Goal: Information Seeking & Learning: Learn about a topic

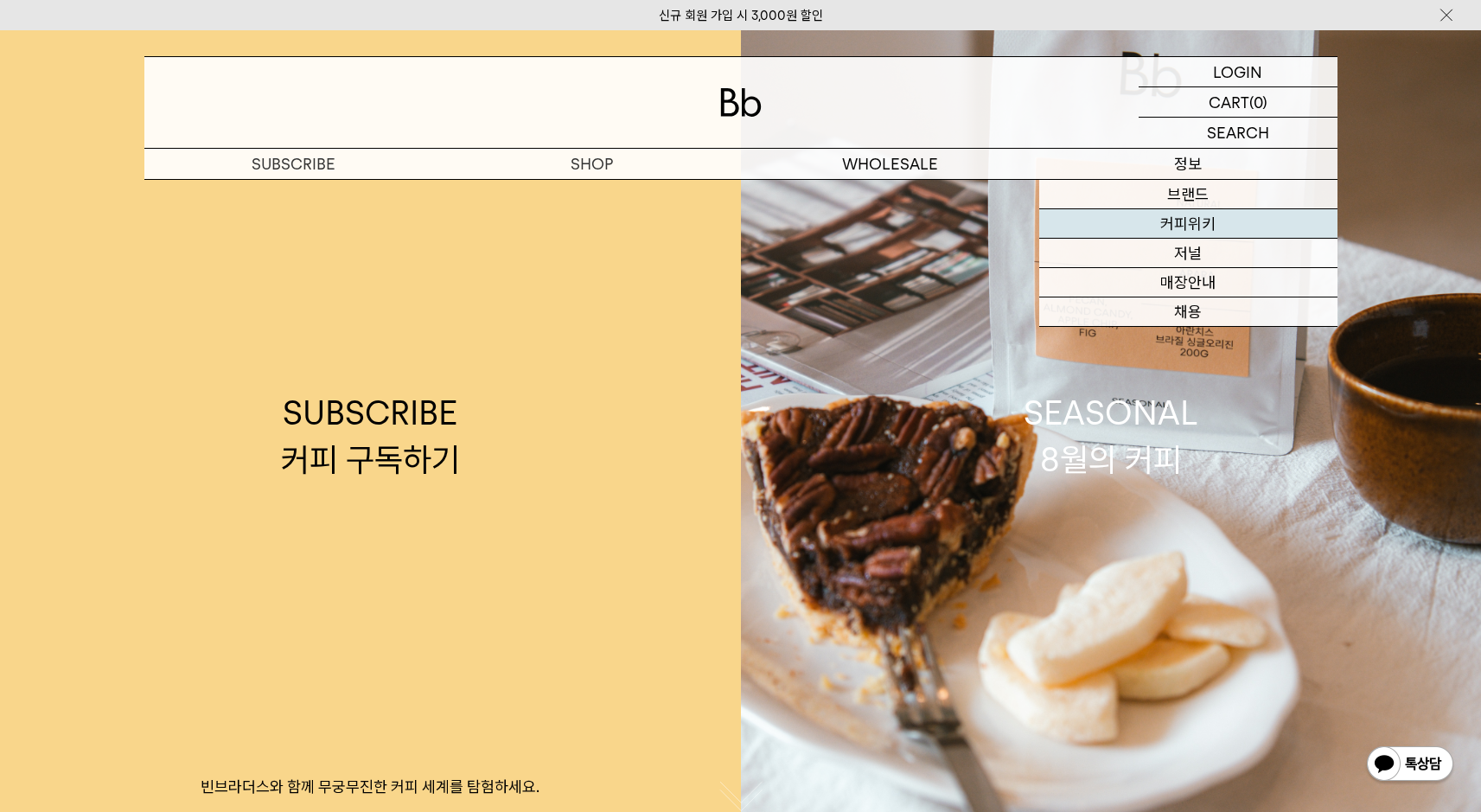
click at [1183, 221] on link "커피위키" at bounding box center [1188, 224] width 298 height 29
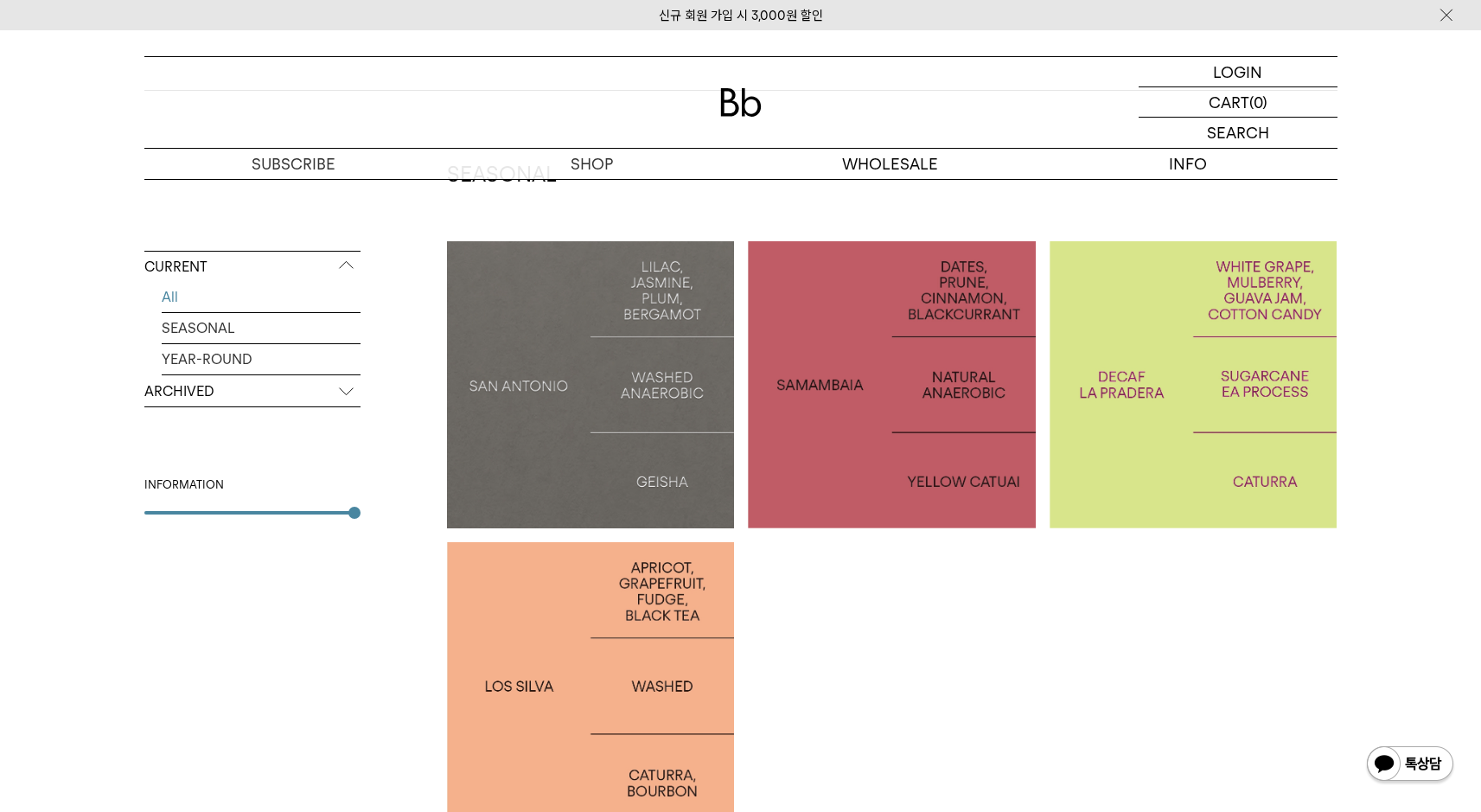
scroll to position [161, 0]
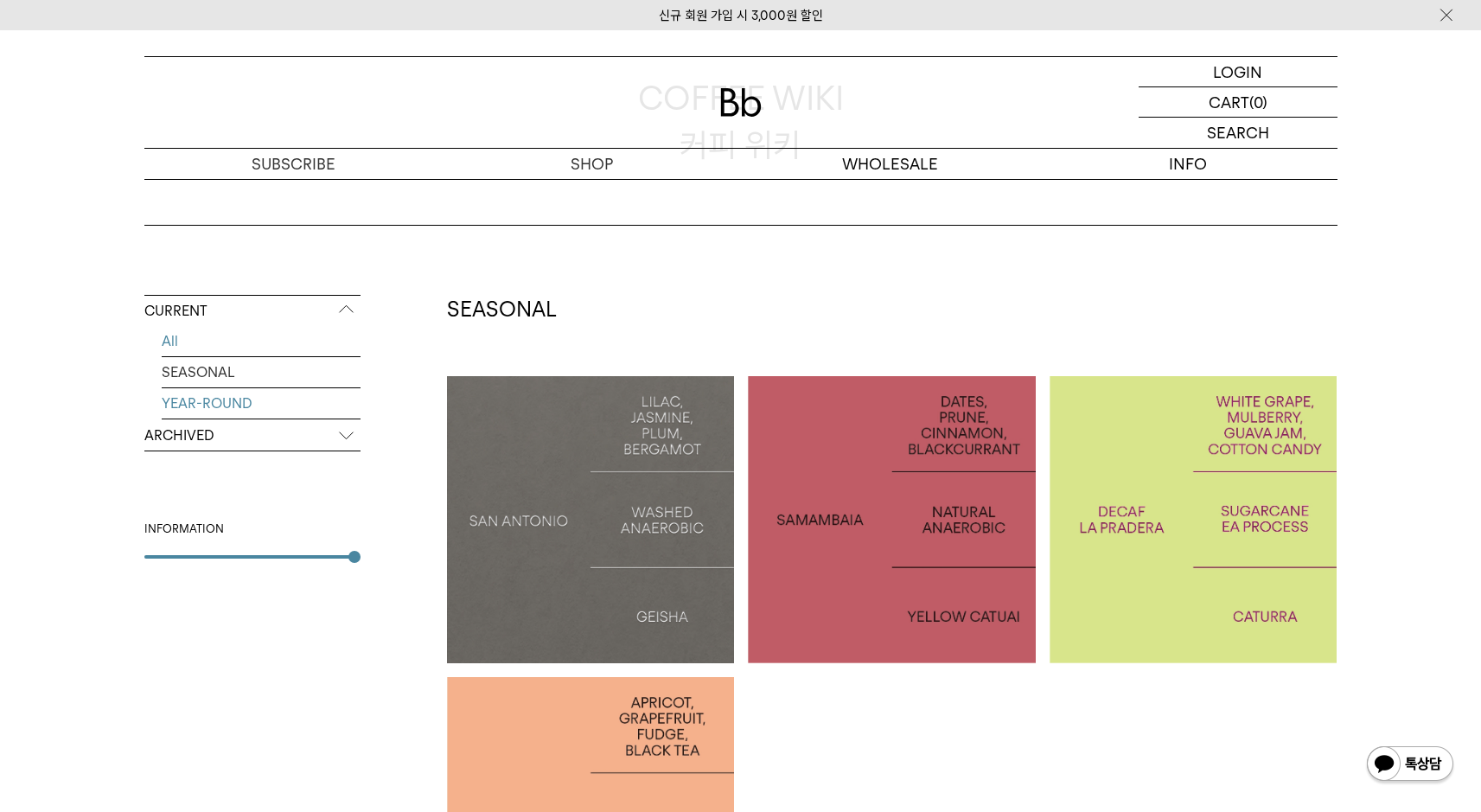
click at [244, 405] on link "YEAR-ROUND" at bounding box center [261, 403] width 199 height 30
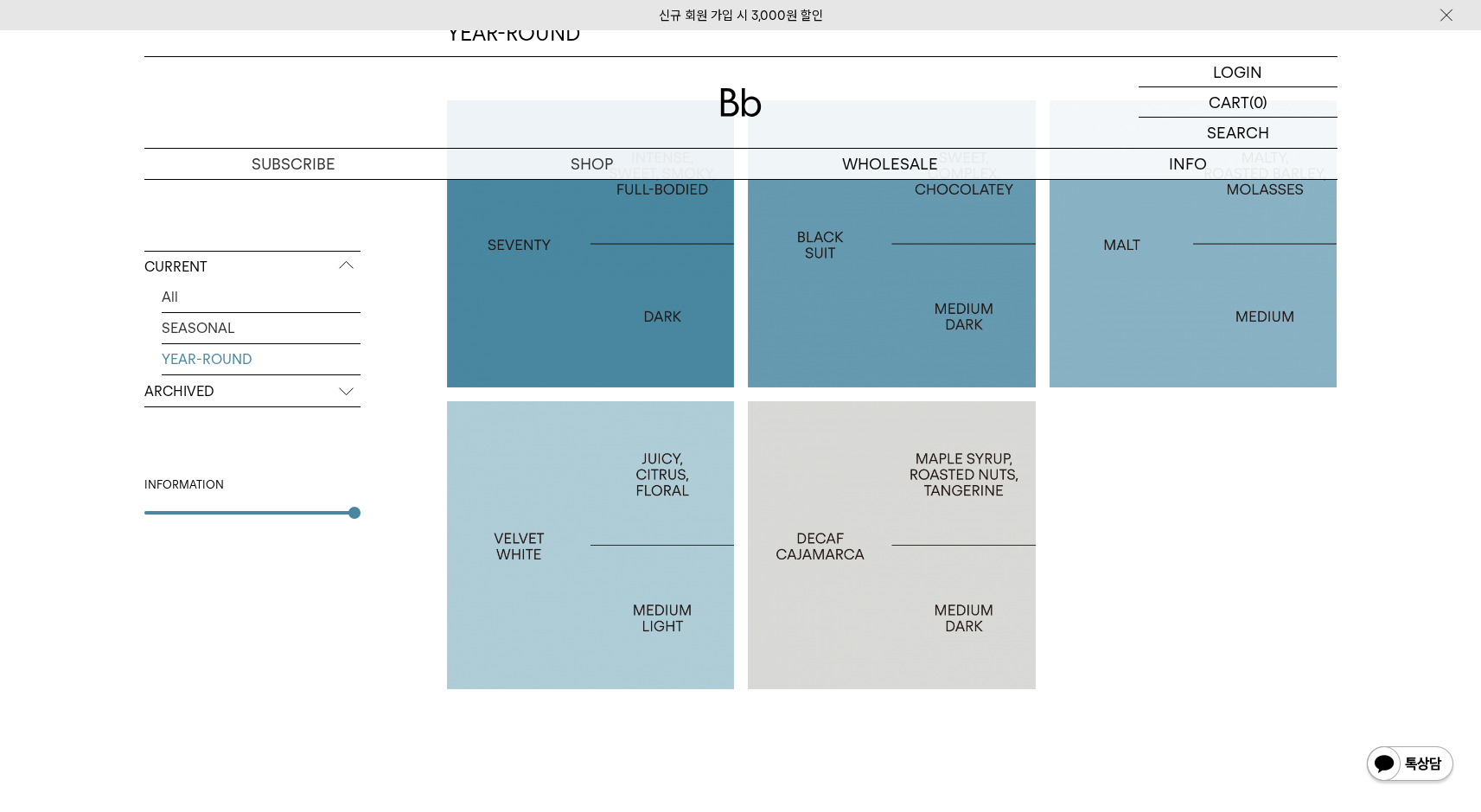
scroll to position [480, 0]
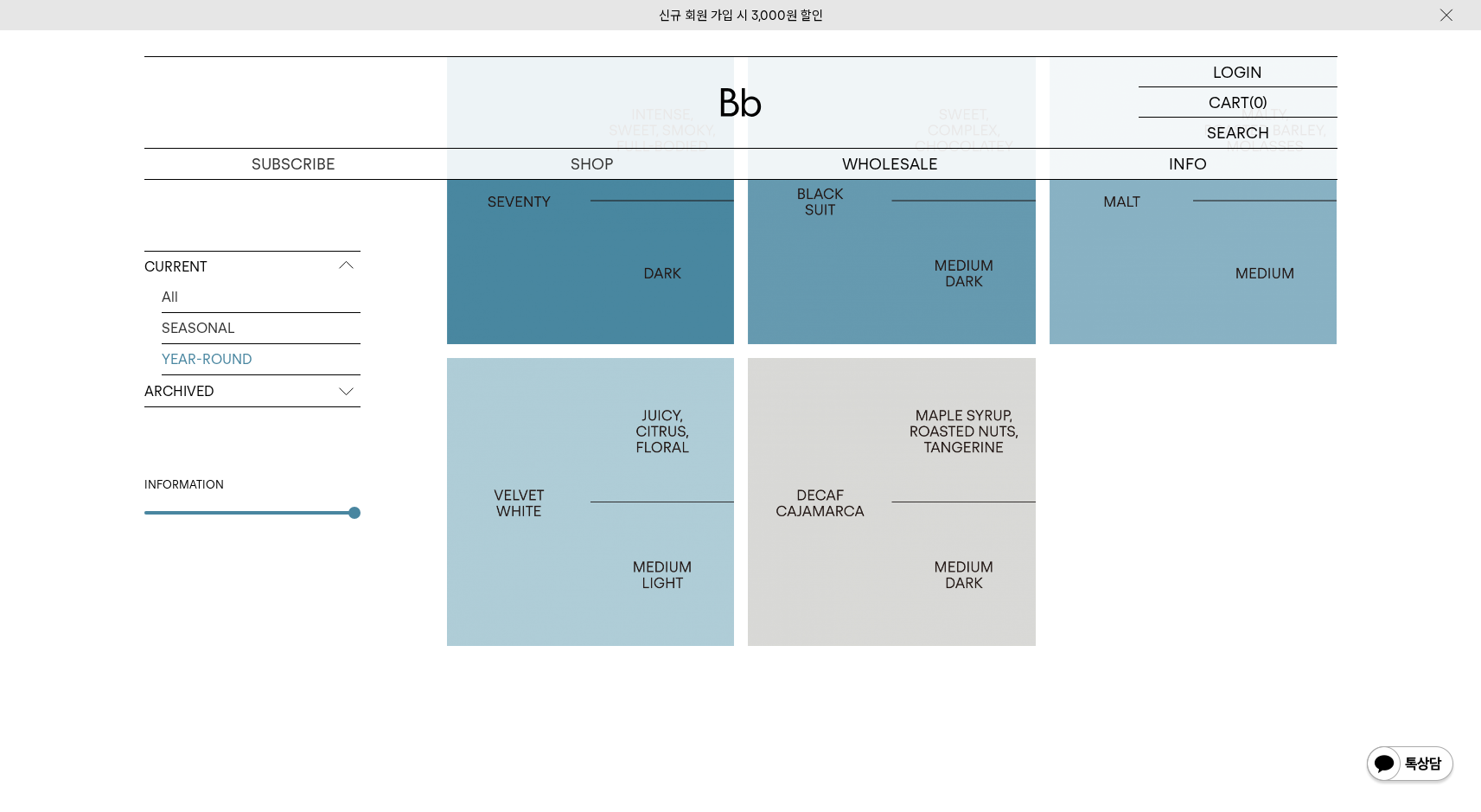
click at [609, 500] on p "VELVET WHITE" at bounding box center [591, 502] width 288 height 25
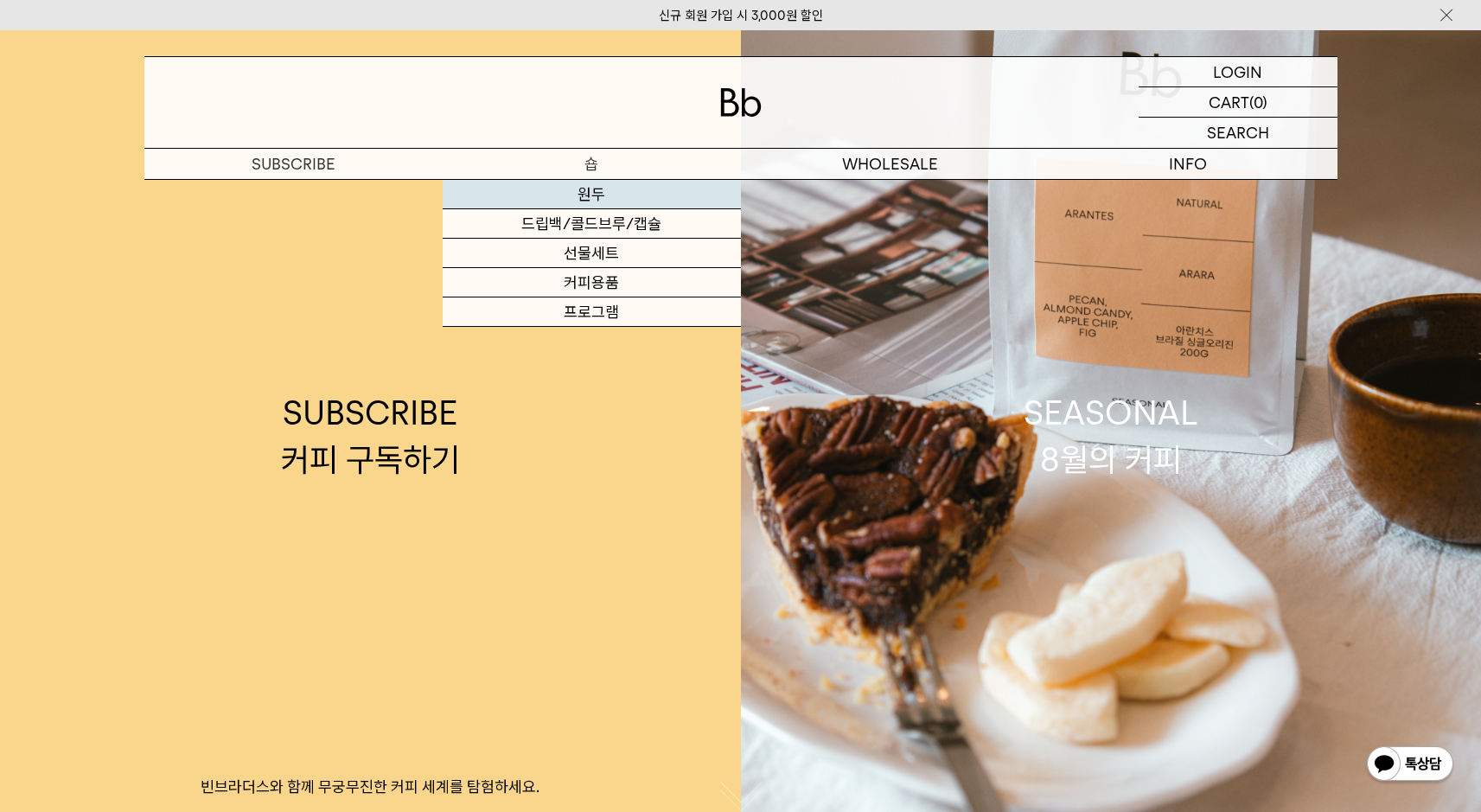
click at [594, 200] on link "원두" at bounding box center [592, 195] width 298 height 29
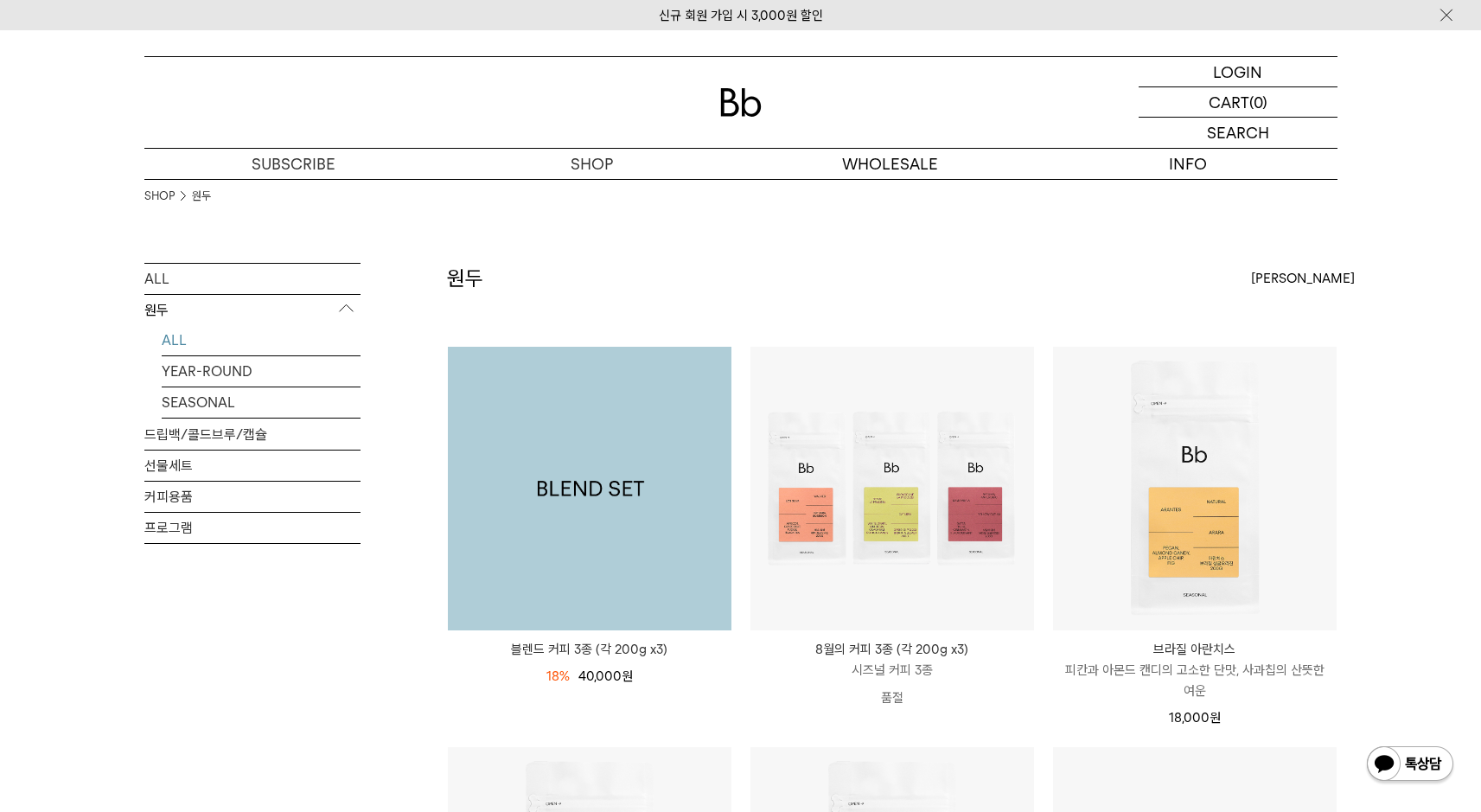
click at [692, 580] on img at bounding box center [590, 489] width 284 height 284
